Goal: Information Seeking & Learning: Learn about a topic

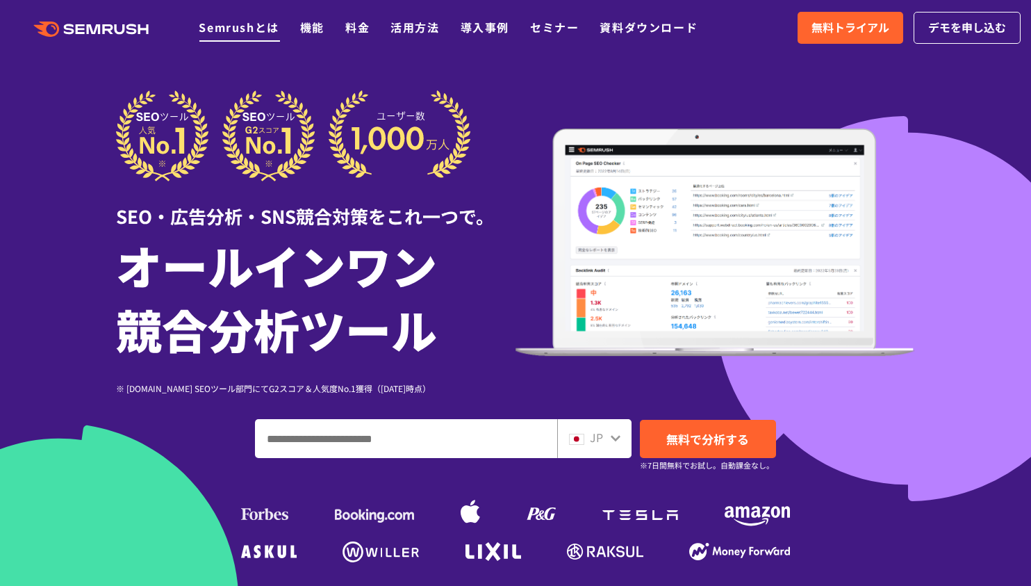
click at [251, 34] on link "Semrushとは" at bounding box center [239, 27] width 80 height 17
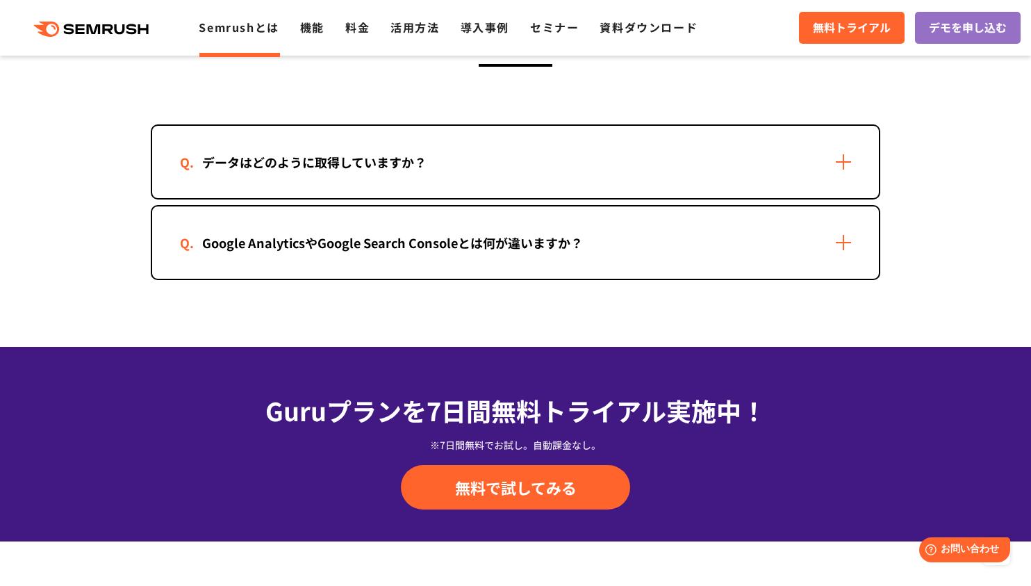
scroll to position [2848, 0]
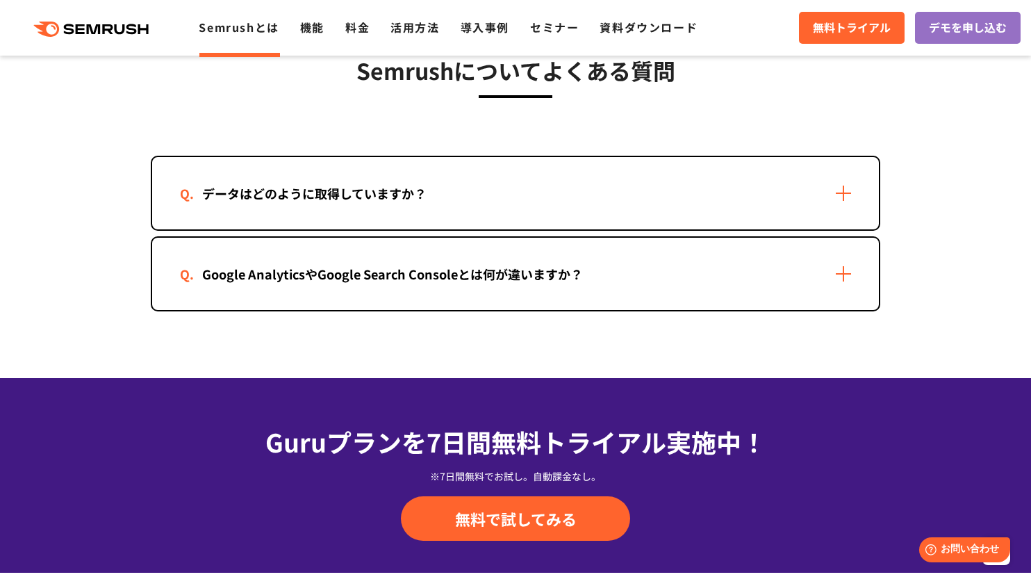
click at [840, 189] on div "データはどのように取得していますか？" at bounding box center [515, 193] width 727 height 72
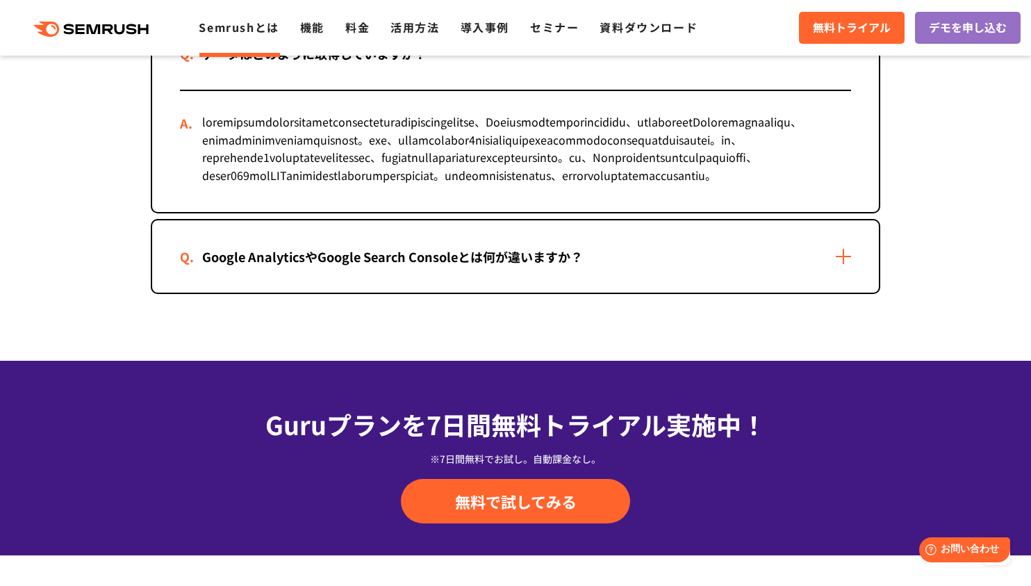
scroll to position [2987, 0]
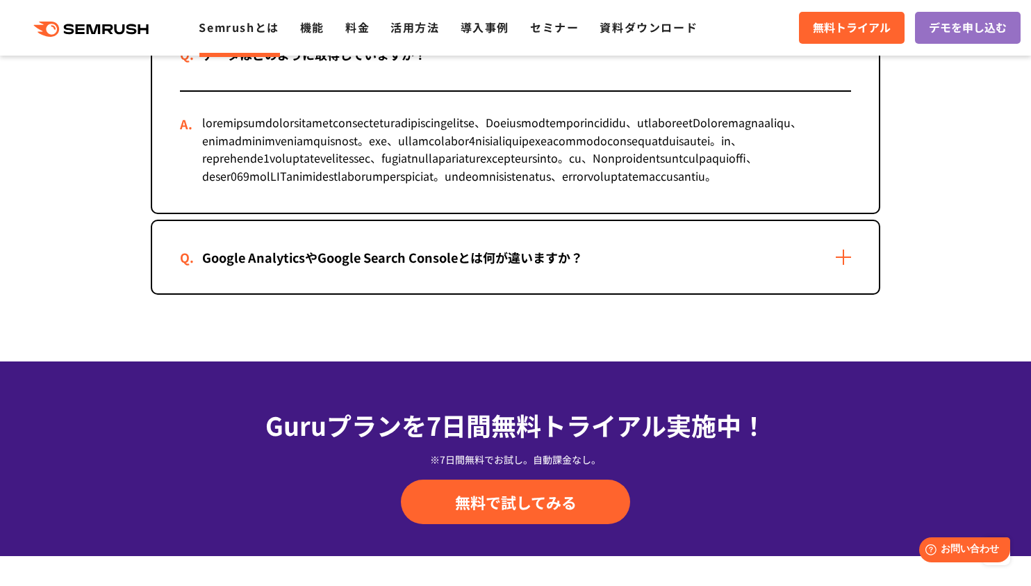
click at [448, 267] on div "Google AnalyticsやGoogle Search Consoleとは何が違いますか？" at bounding box center [392, 257] width 425 height 20
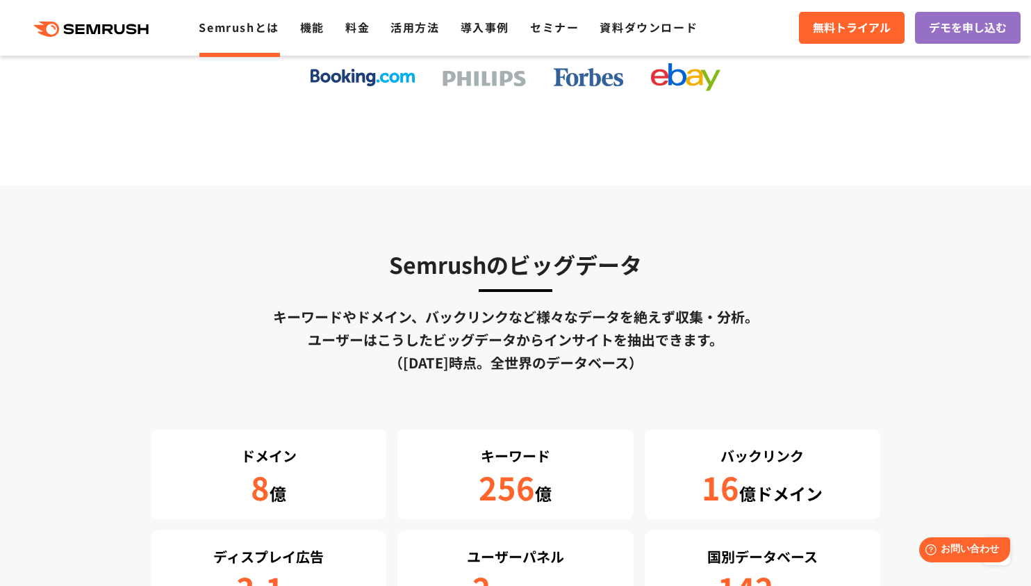
scroll to position [2153, 0]
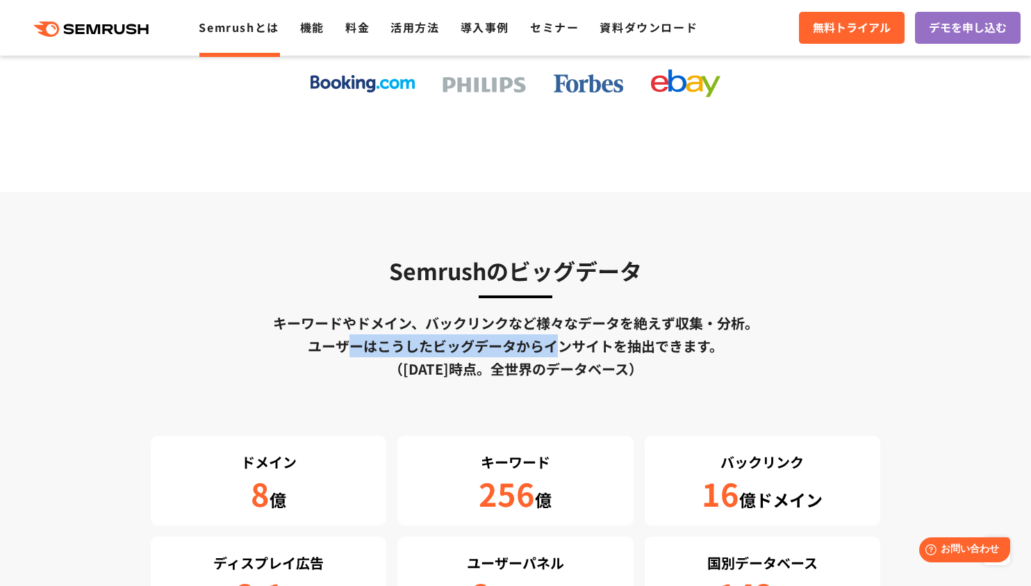
drag, startPoint x: 345, startPoint y: 343, endPoint x: 550, endPoint y: 342, distance: 204.9
click at [550, 342] on div "キーワードやドメイン、バックリンクなど様々なデータを絶えず収集・分析。 ユーザーはこうしたビッグデータからインサイトを抽出できます。 （2024年3月時点。全…" at bounding box center [515, 345] width 729 height 69
drag, startPoint x: 550, startPoint y: 342, endPoint x: 482, endPoint y: 347, distance: 68.2
click at [482, 347] on div "キーワードやドメイン、バックリンクなど様々なデータを絶えず収集・分析。 ユーザーはこうしたビッグデータからインサイトを抽出できます。 （2024年3月時点。全…" at bounding box center [515, 345] width 729 height 69
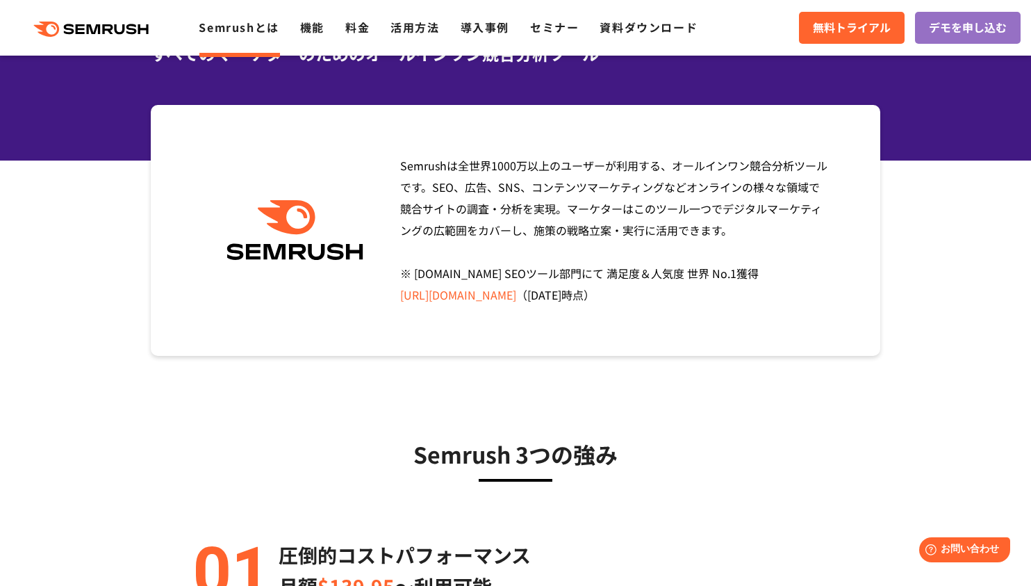
scroll to position [69, 0]
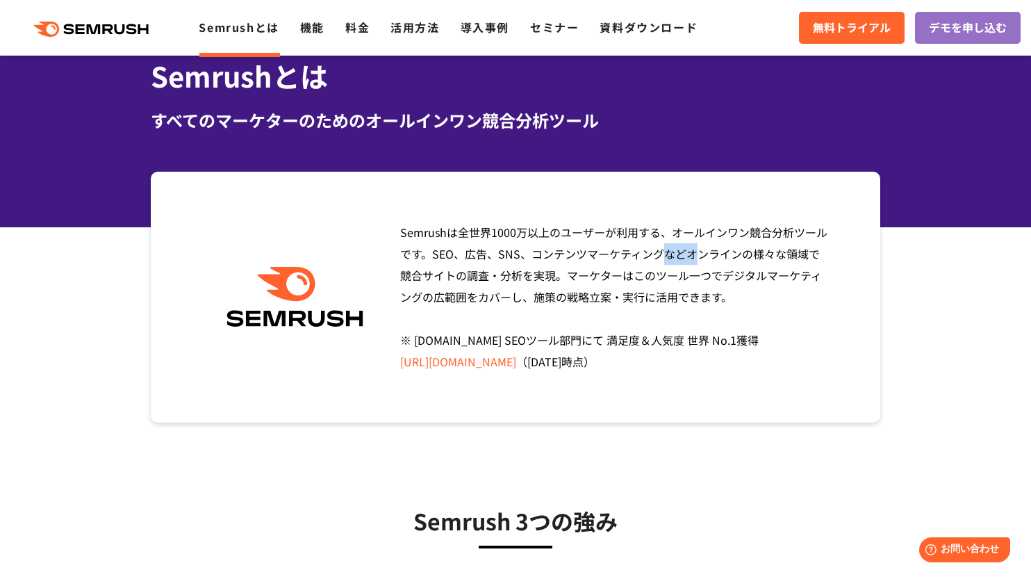
drag, startPoint x: 463, startPoint y: 252, endPoint x: 501, endPoint y: 251, distance: 37.5
click at [501, 251] on span "Semrushは全世界1000万以上のユーザーが利用する、オールインワン競合分析ツールです。SEO、広告、SNS、コンテンツマーケティングなどオンラインの様々…" at bounding box center [613, 297] width 427 height 146
